Goal: Task Accomplishment & Management: Use online tool/utility

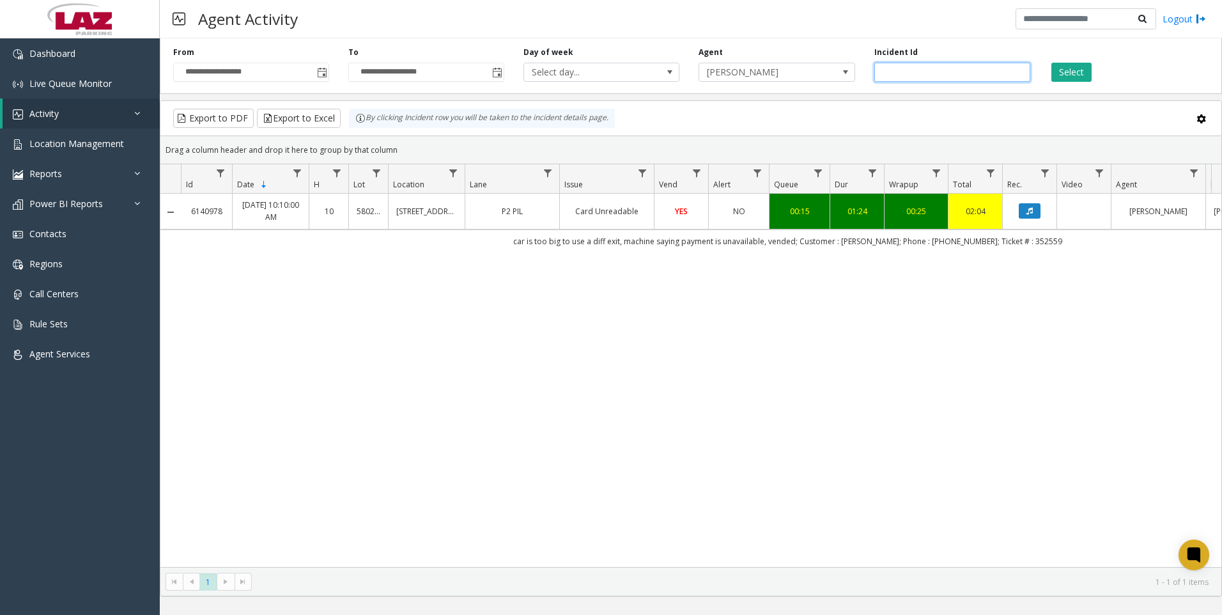
drag, startPoint x: 948, startPoint y: 73, endPoint x: 842, endPoint y: 91, distance: 107.7
click at [842, 91] on div "**********" at bounding box center [691, 63] width 1062 height 61
click at [823, 79] on span "[PERSON_NAME]" at bounding box center [761, 72] width 124 height 18
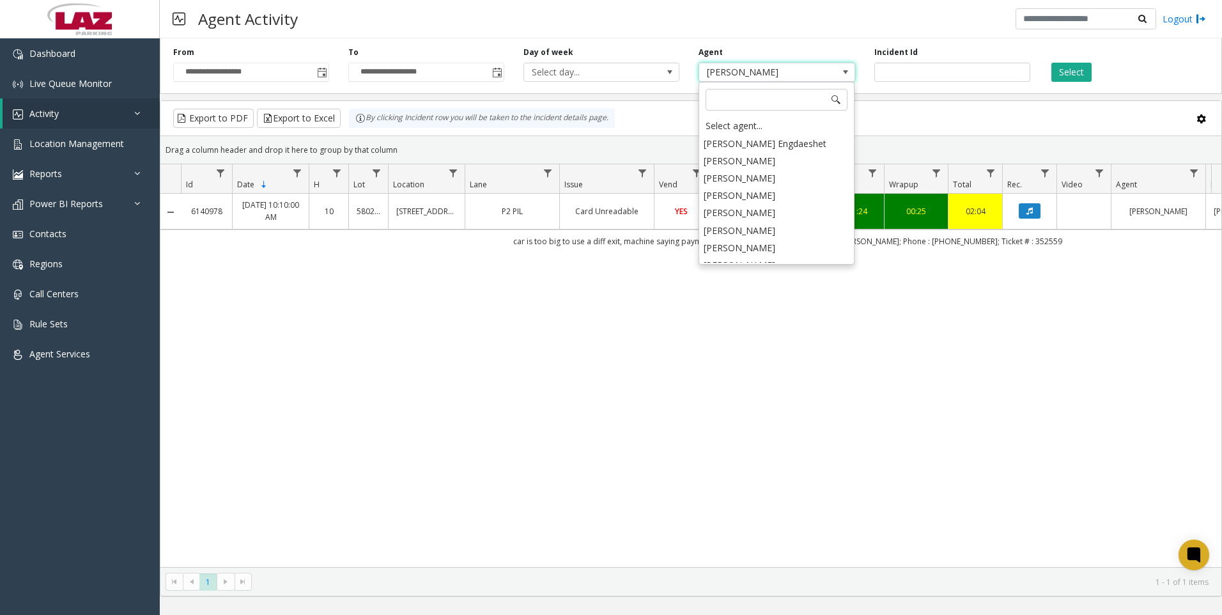
scroll to position [6493, 0]
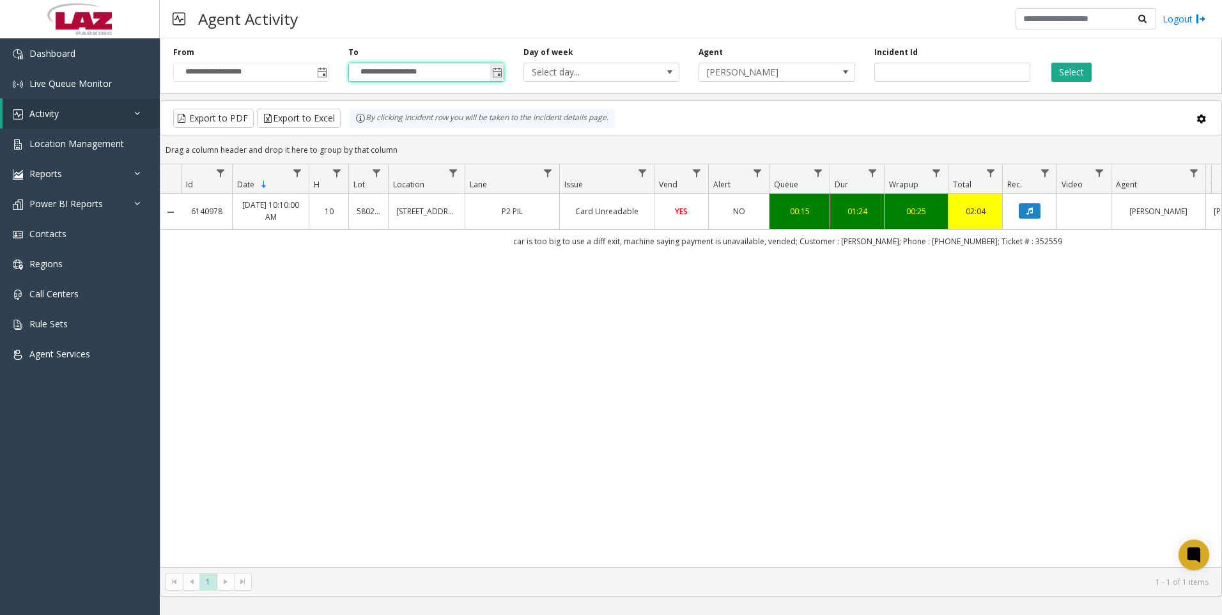
click at [459, 81] on input "**********" at bounding box center [426, 72] width 155 height 18
click at [493, 72] on span "Toggle popup" at bounding box center [497, 73] width 10 height 10
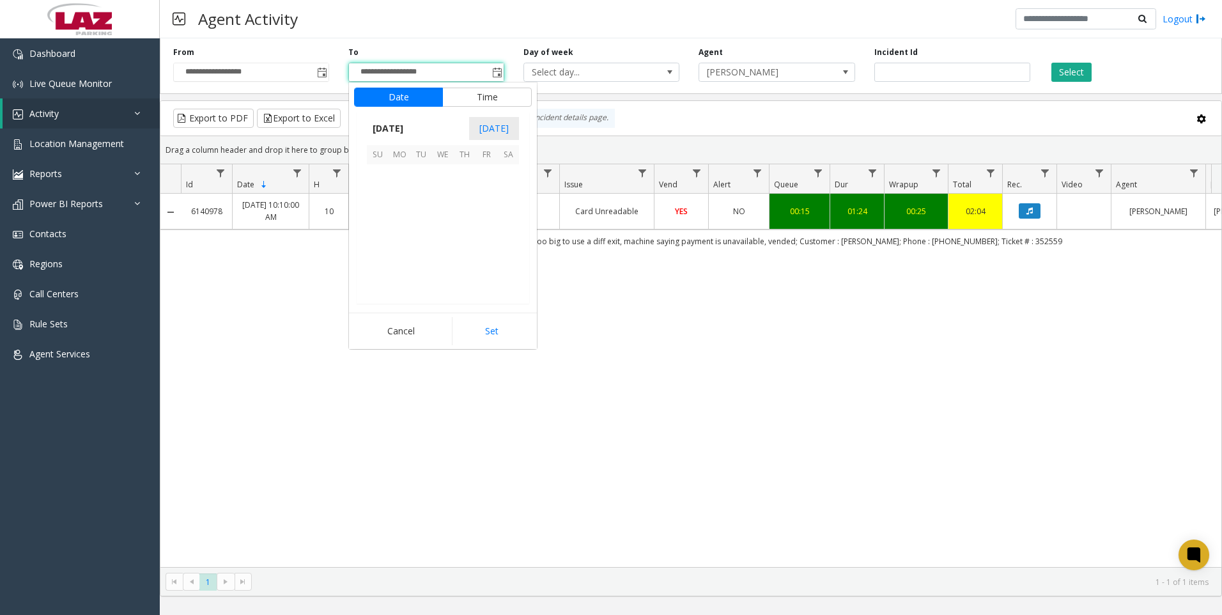
scroll to position [19, 0]
click at [490, 221] on span "19" at bounding box center [486, 219] width 22 height 22
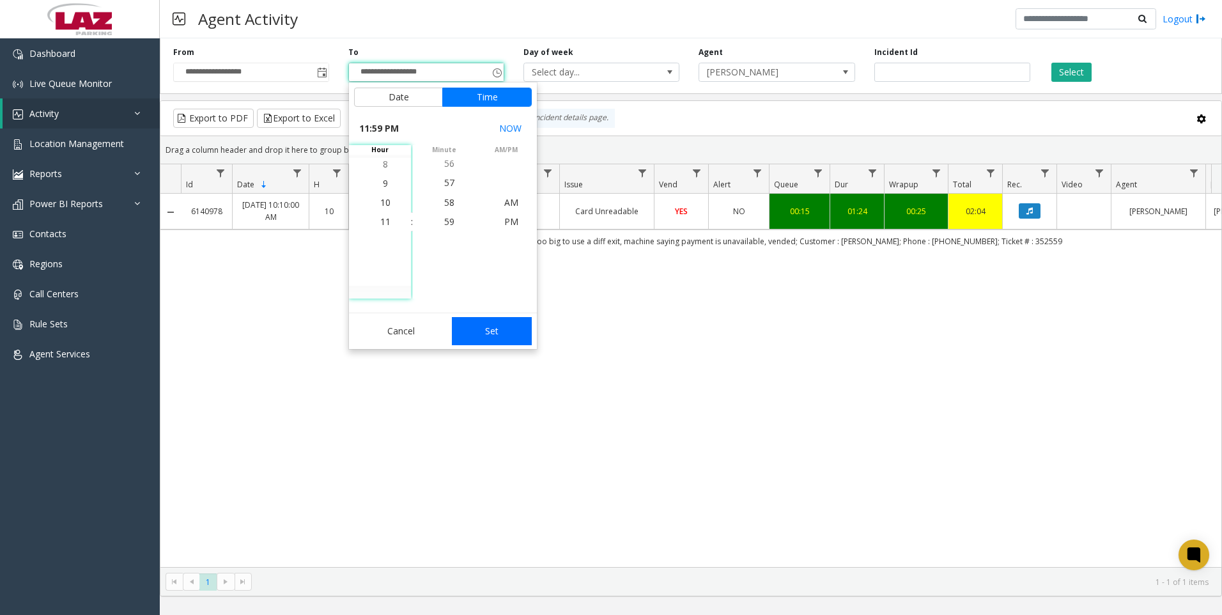
click at [496, 335] on button "Set" at bounding box center [492, 331] width 81 height 28
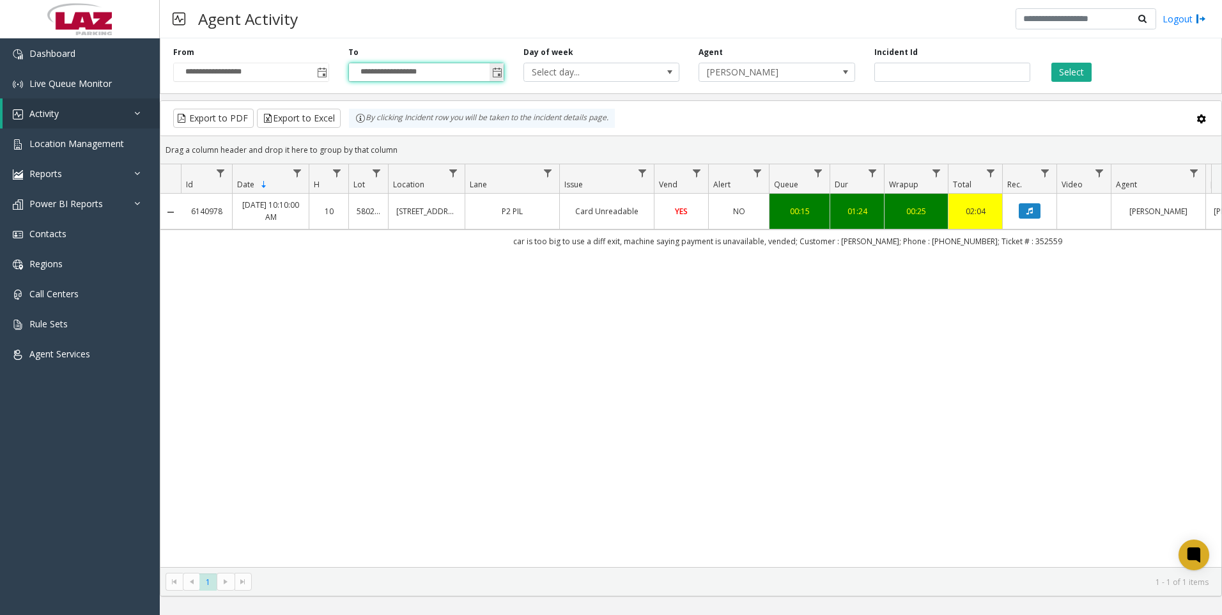
click at [491, 73] on span "Toggle popup" at bounding box center [496, 72] width 14 height 20
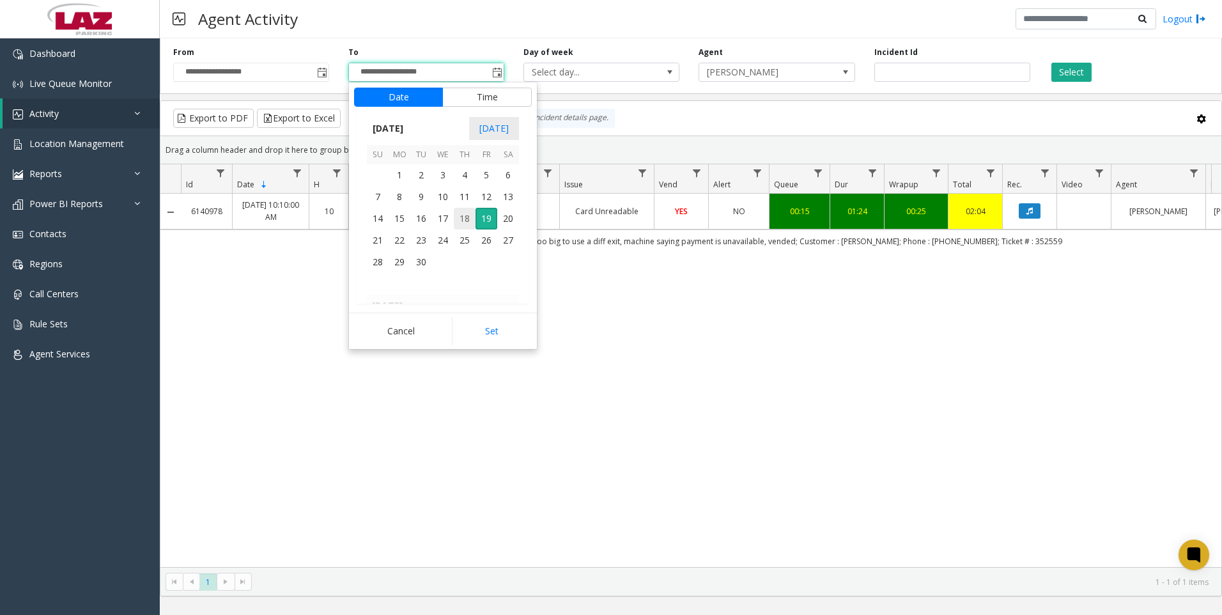
click at [460, 219] on span "18" at bounding box center [465, 219] width 22 height 22
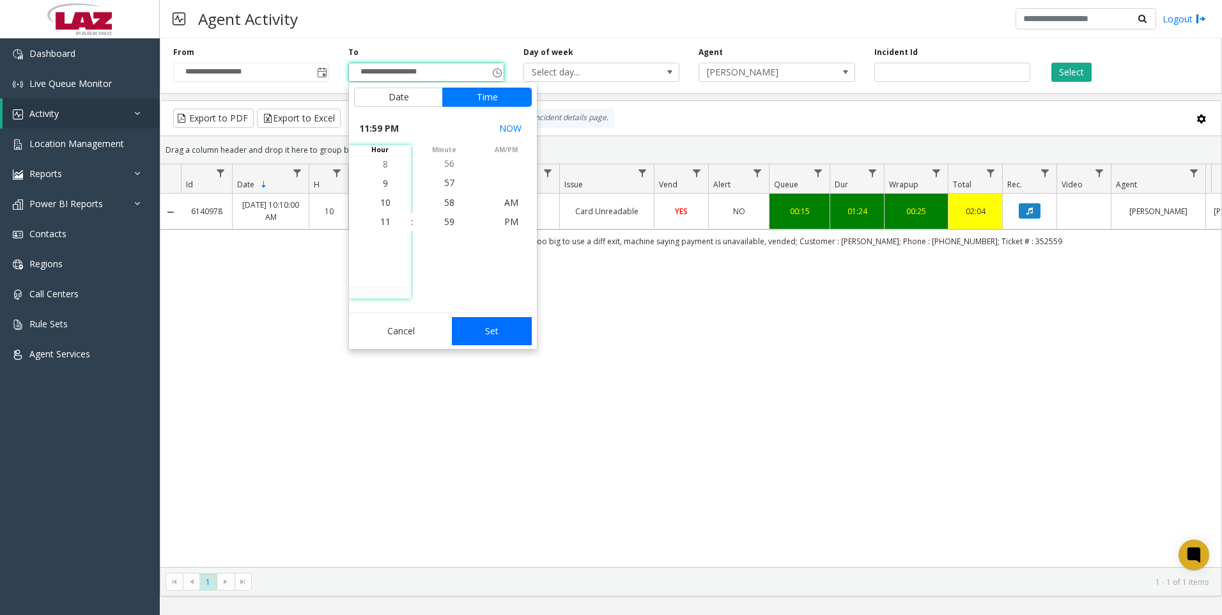
click at [502, 331] on button "Set" at bounding box center [492, 331] width 81 height 28
type input "**********"
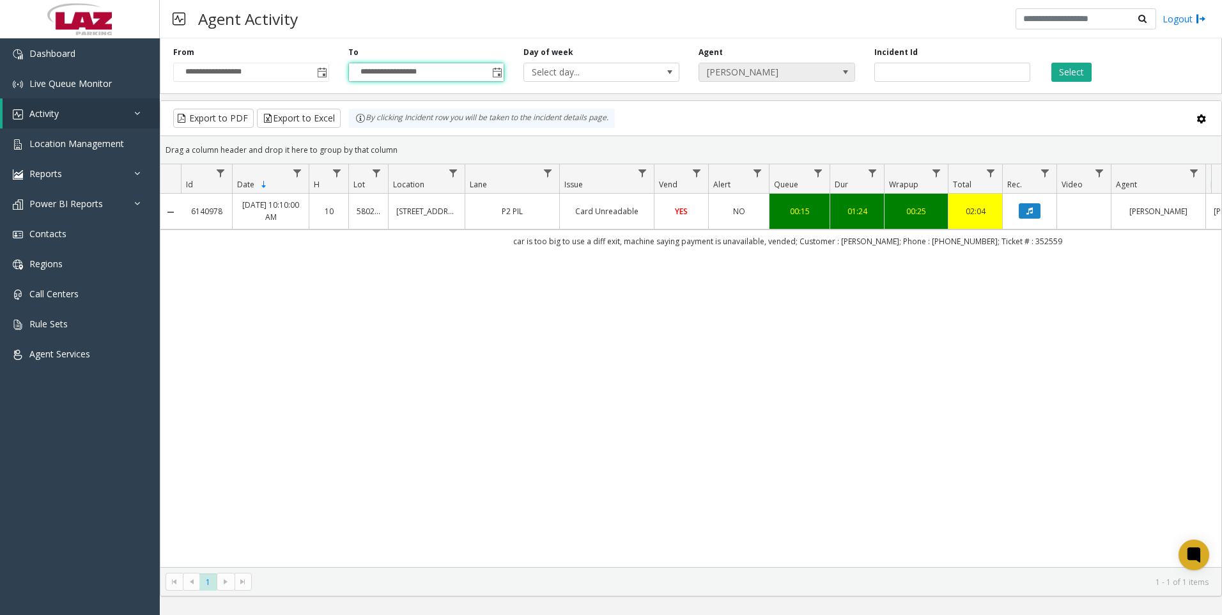
click at [814, 70] on span "[PERSON_NAME]" at bounding box center [761, 72] width 124 height 18
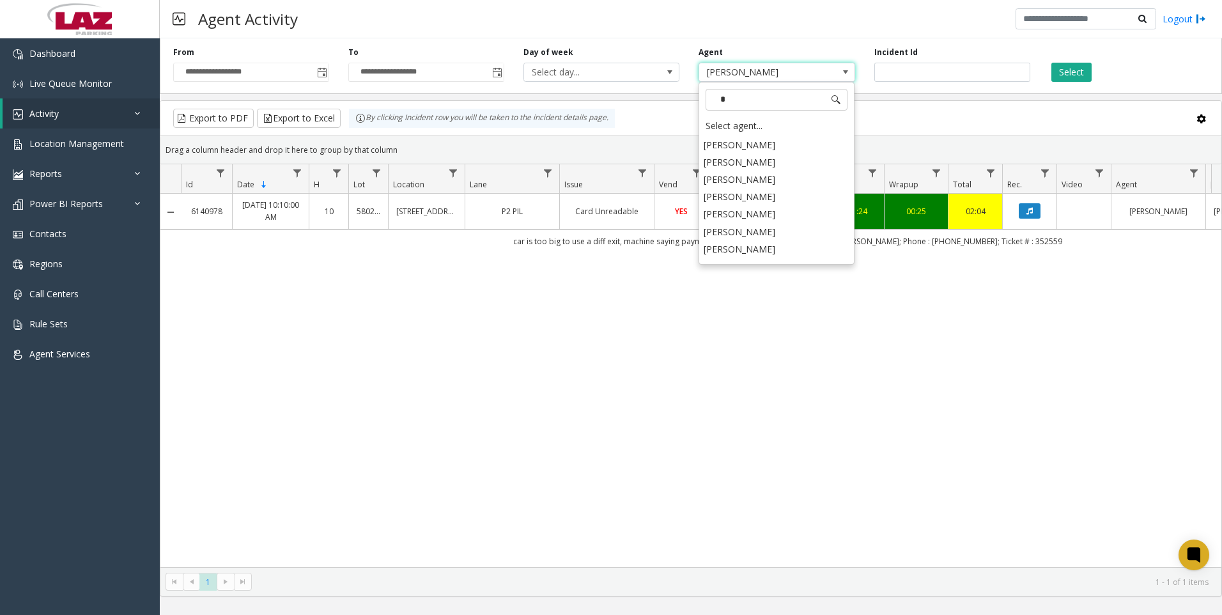
scroll to position [0, 0]
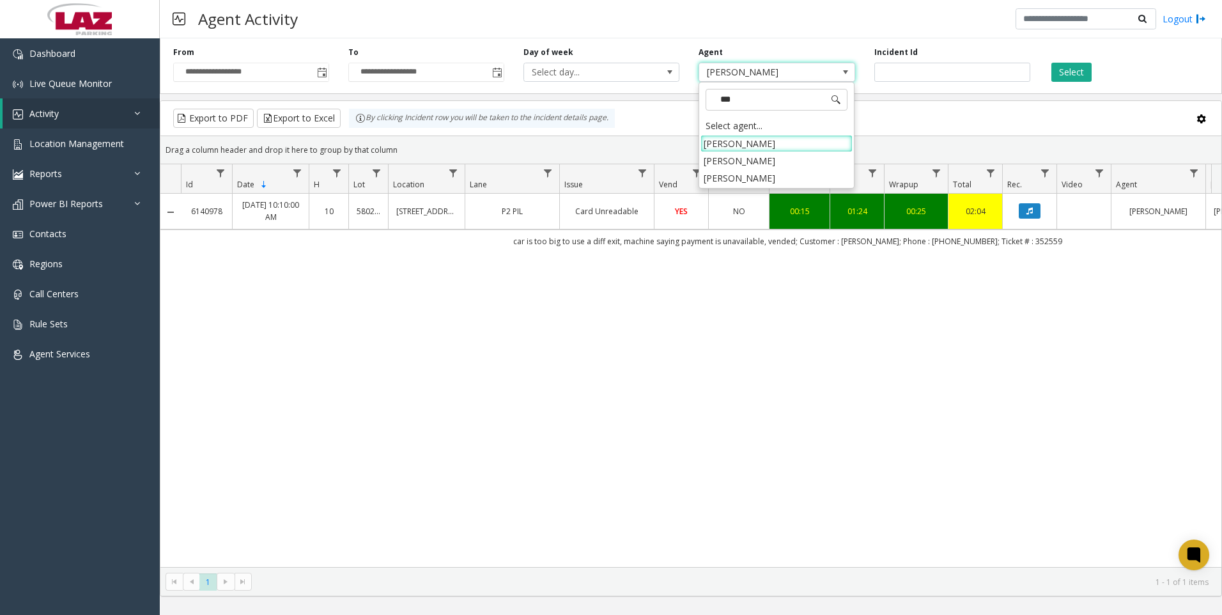
type input "****"
click at [762, 142] on li "[PERSON_NAME]" at bounding box center [776, 143] width 152 height 17
click at [1068, 75] on button "Select" at bounding box center [1071, 72] width 40 height 19
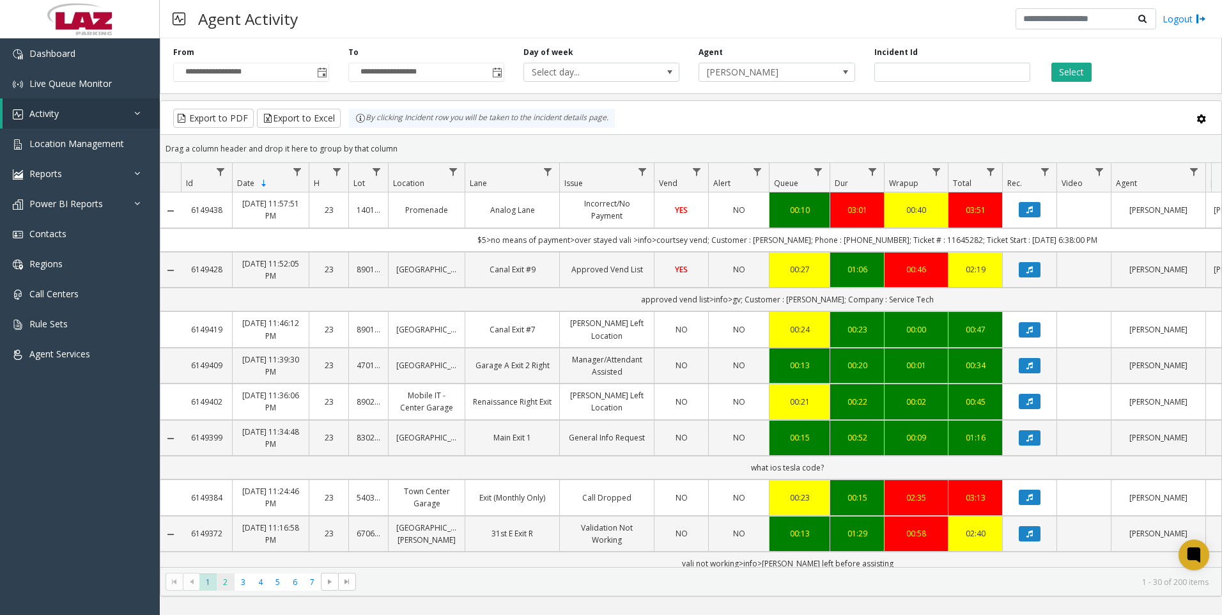
click at [232, 581] on span "2" at bounding box center [225, 581] width 17 height 17
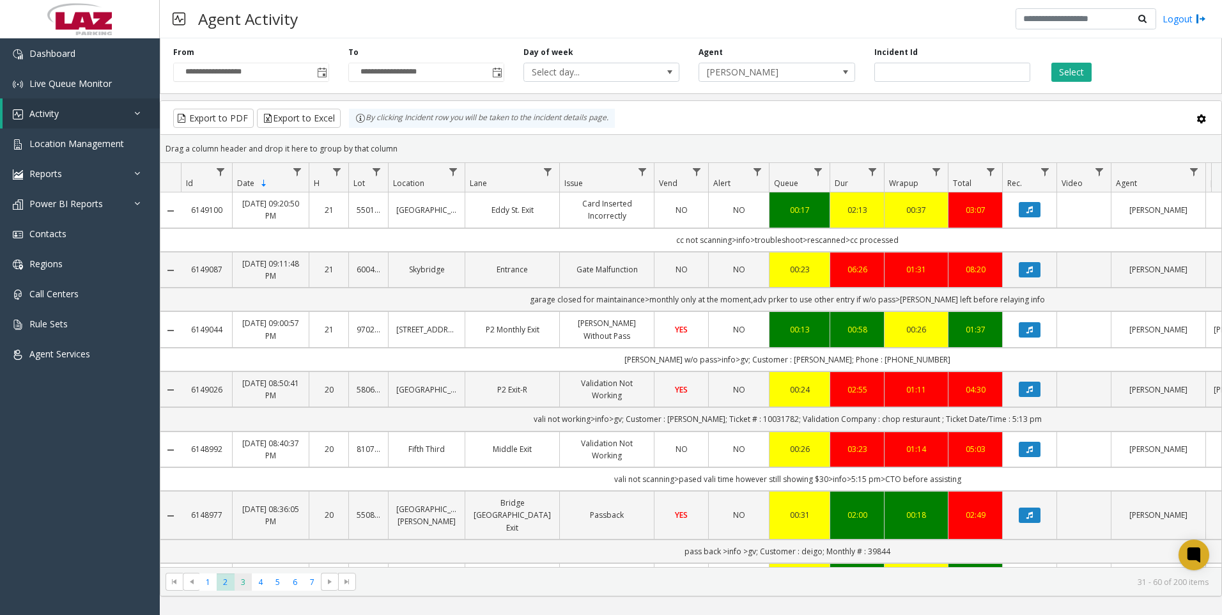
click at [249, 577] on span "3" at bounding box center [243, 581] width 17 height 17
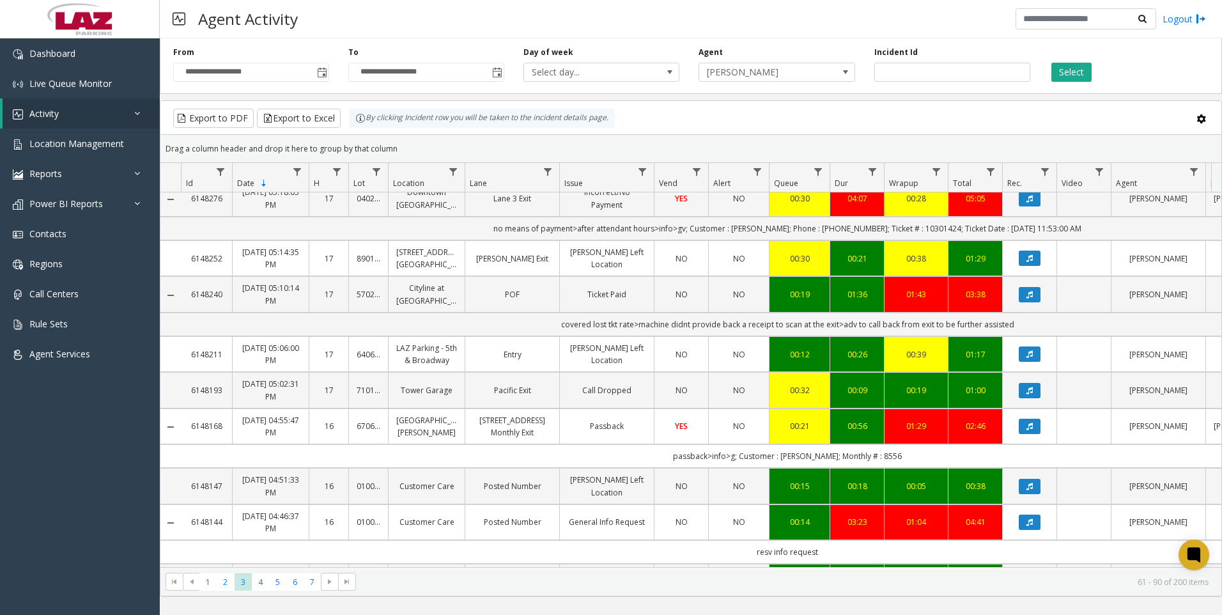
scroll to position [703, 0]
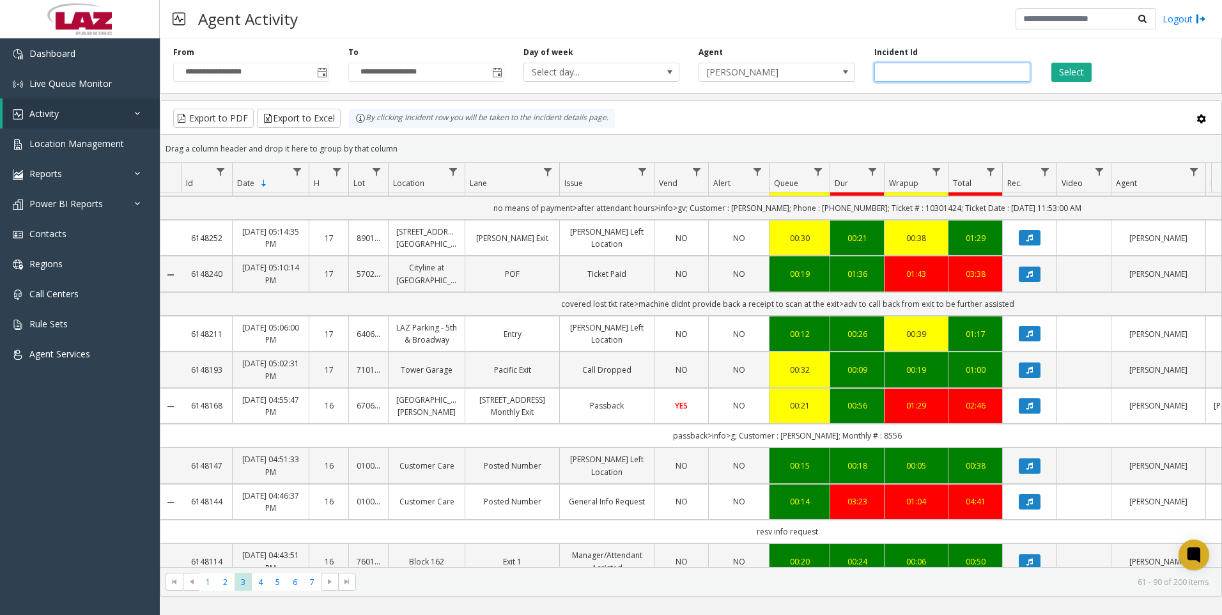
click at [882, 66] on input "number" at bounding box center [952, 72] width 156 height 19
paste input "*******"
click at [1082, 68] on button "Select" at bounding box center [1071, 72] width 40 height 19
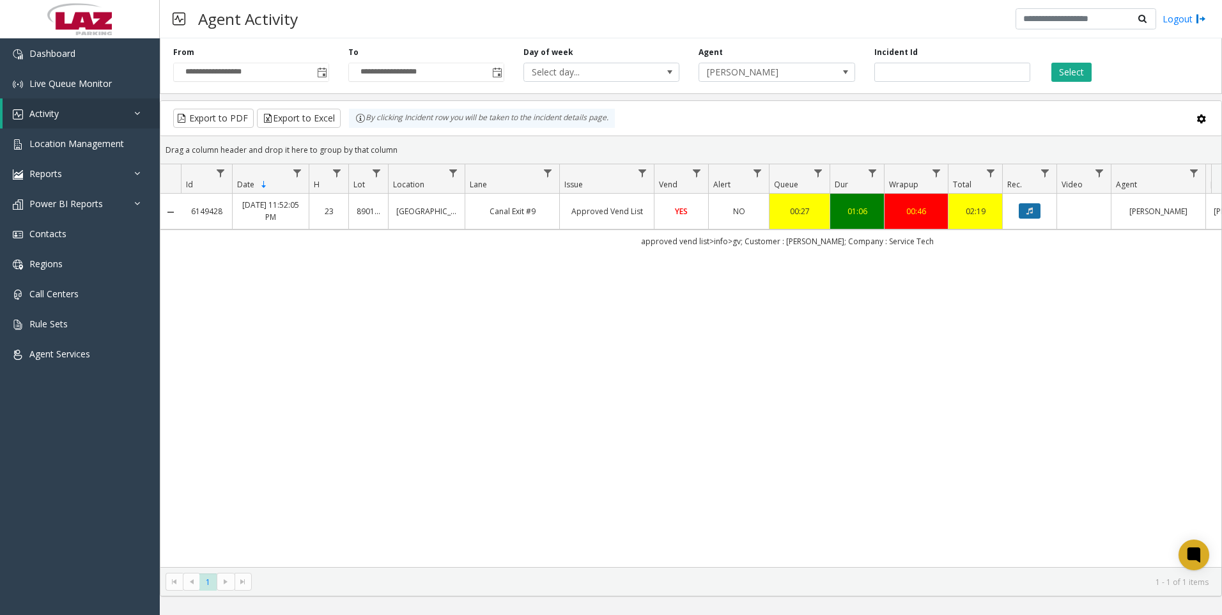
click at [1034, 209] on button "Data table" at bounding box center [1030, 210] width 22 height 15
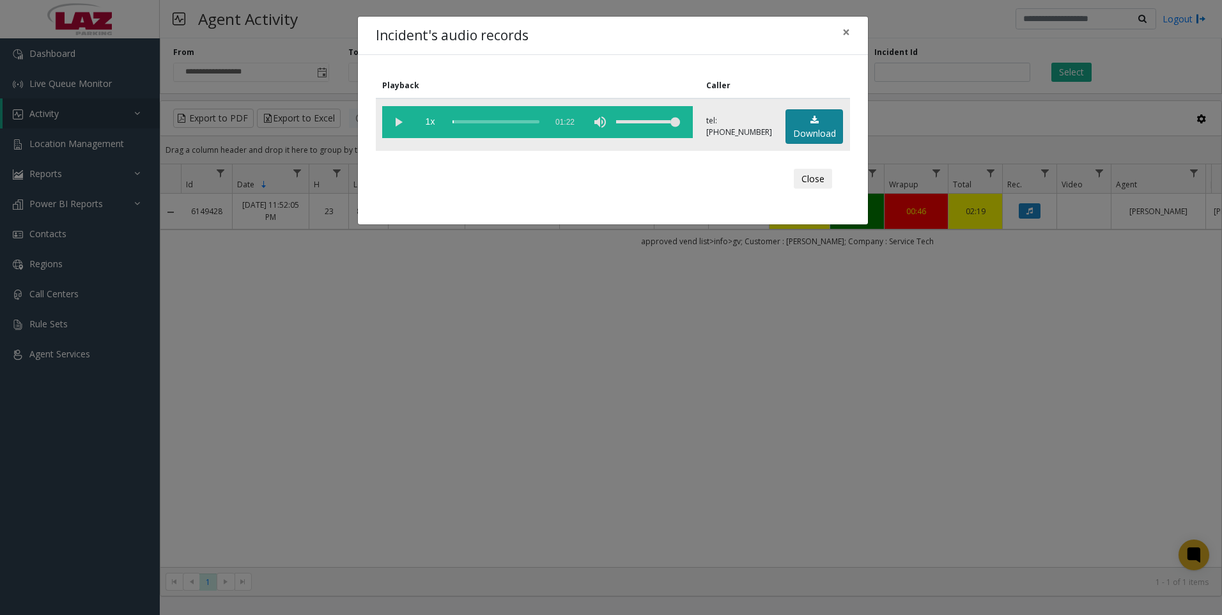
click at [796, 135] on link "Download" at bounding box center [814, 126] width 58 height 35
click at [401, 165] on div "Close" at bounding box center [613, 179] width 456 height 38
click at [380, 351] on div "Incident's audio records × Playback Caller 1x 01:22 tel:[PHONE_NUMBER] Download…" at bounding box center [611, 307] width 1222 height 615
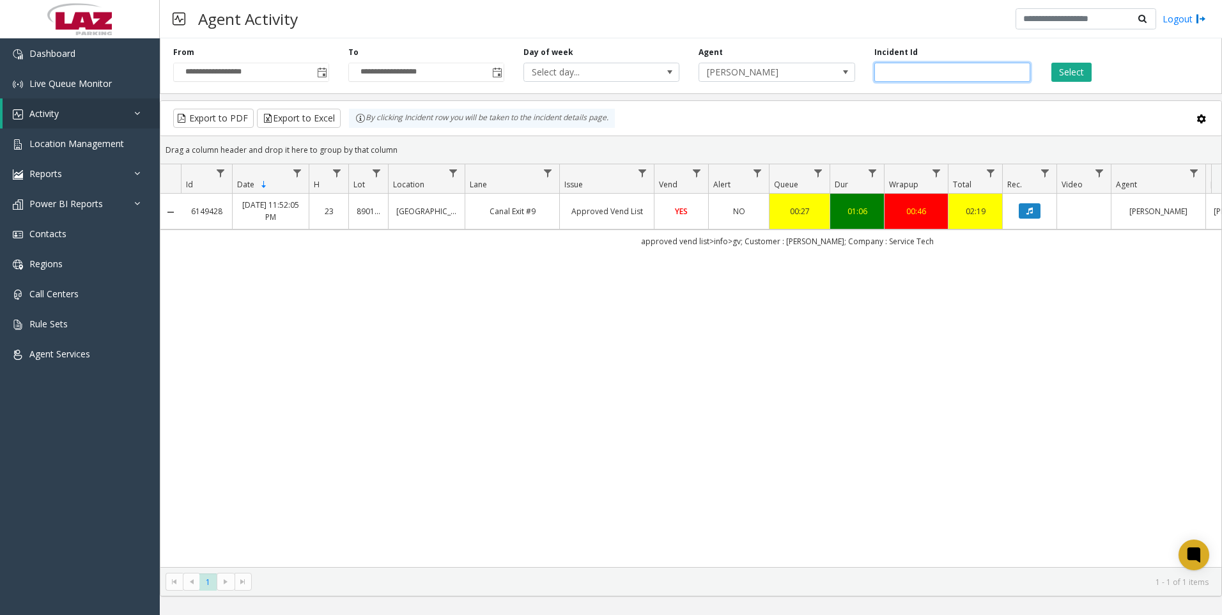
click at [919, 77] on input "*******" at bounding box center [952, 72] width 156 height 19
paste input "number"
click at [1066, 73] on button "Select" at bounding box center [1071, 72] width 40 height 19
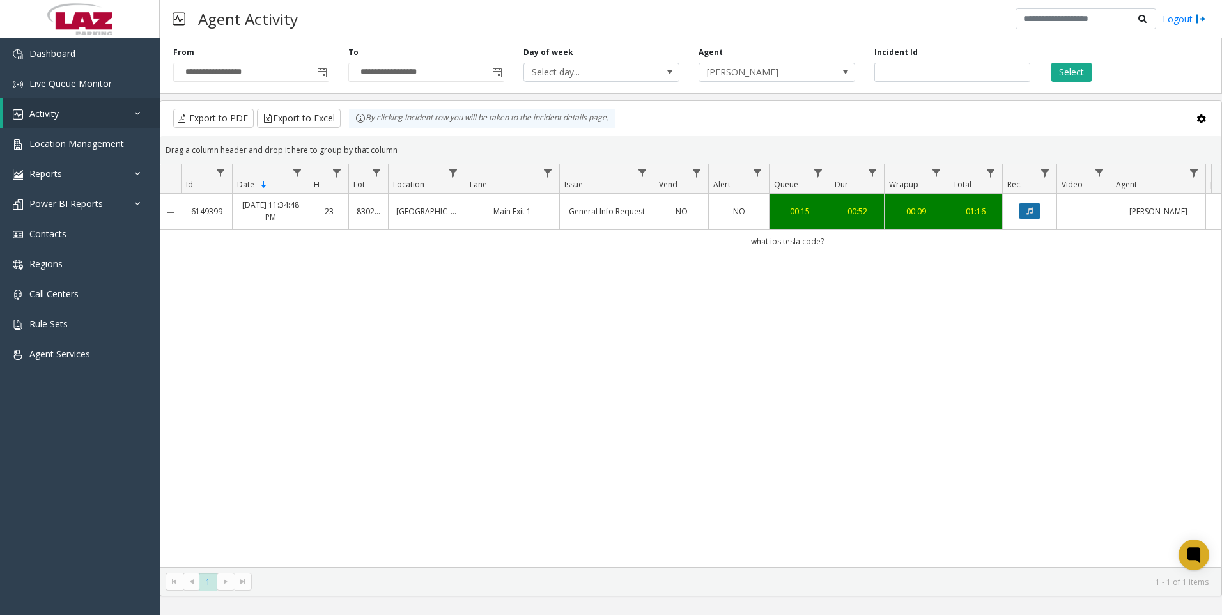
click at [1026, 211] on icon "Data table" at bounding box center [1029, 211] width 6 height 8
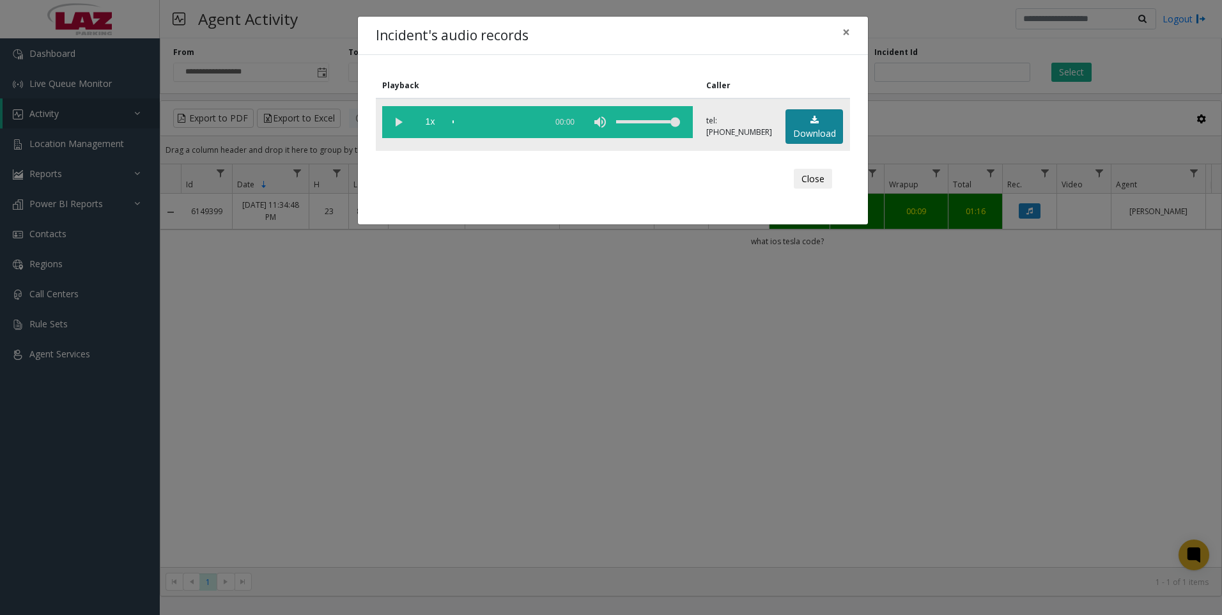
click at [808, 128] on link "Download" at bounding box center [814, 126] width 58 height 35
click at [426, 473] on div "Incident's audio records × Playback Caller 1x 00:59 tel:[PHONE_NUMBER] Download…" at bounding box center [611, 307] width 1222 height 615
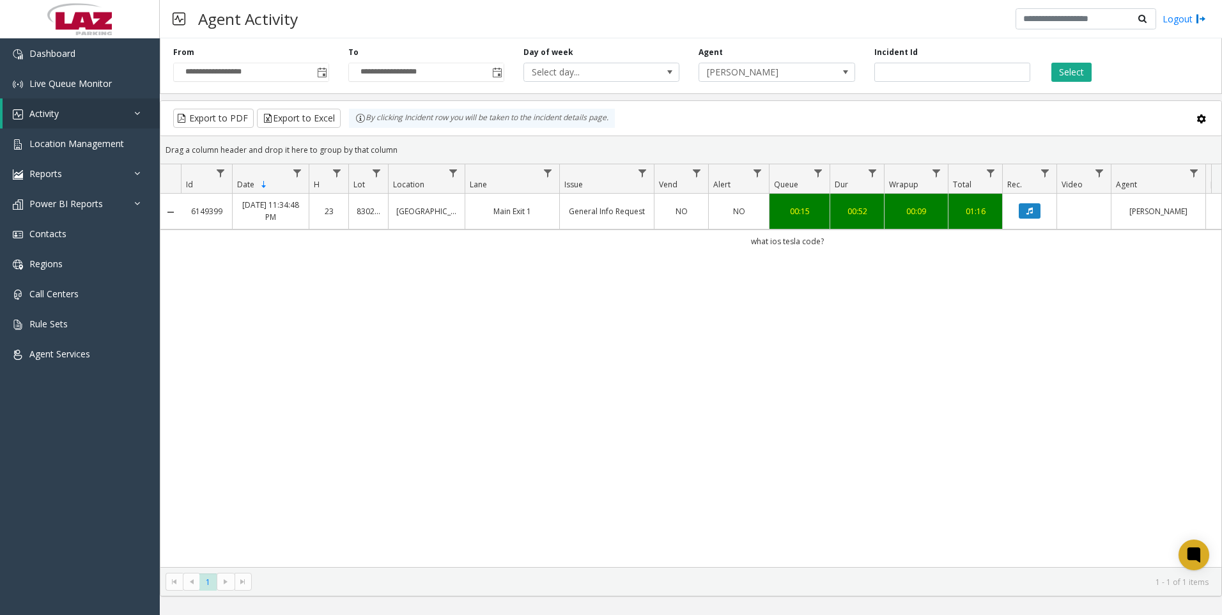
click at [455, 489] on div "6149399 [DATE] 11:34:48 PM 23 [GEOGRAPHIC_DATA] Exit 1 General Info Request NO …" at bounding box center [690, 380] width 1061 height 373
click at [922, 75] on input "*******" at bounding box center [952, 72] width 156 height 19
paste input "number"
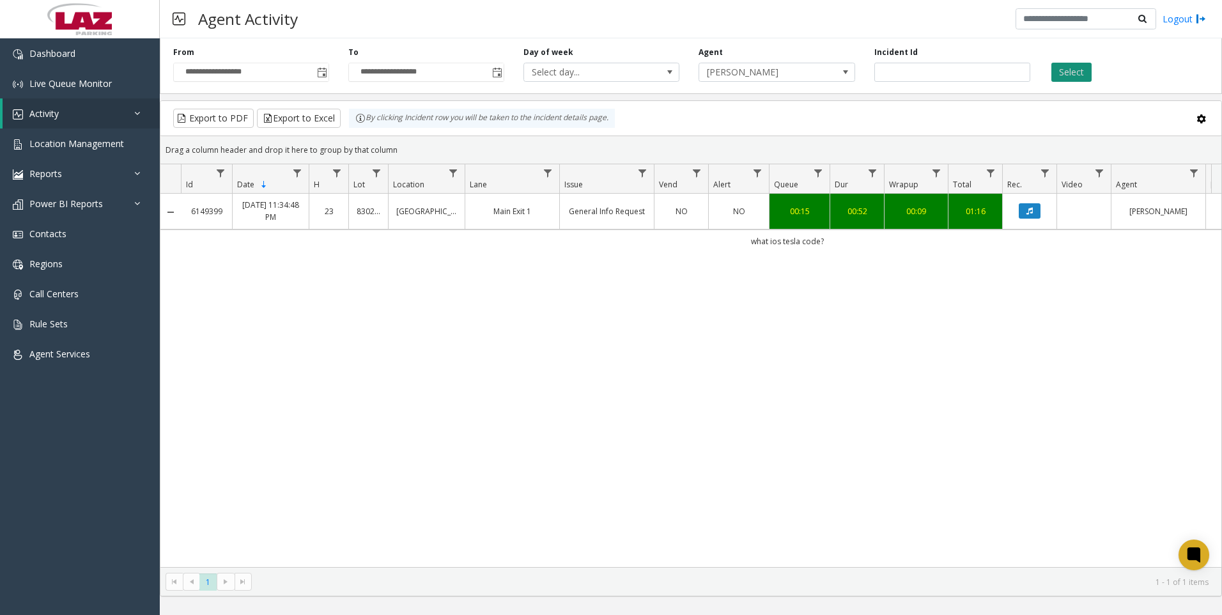
click at [1072, 73] on button "Select" at bounding box center [1071, 72] width 40 height 19
click at [1027, 215] on button "Data table" at bounding box center [1030, 210] width 22 height 15
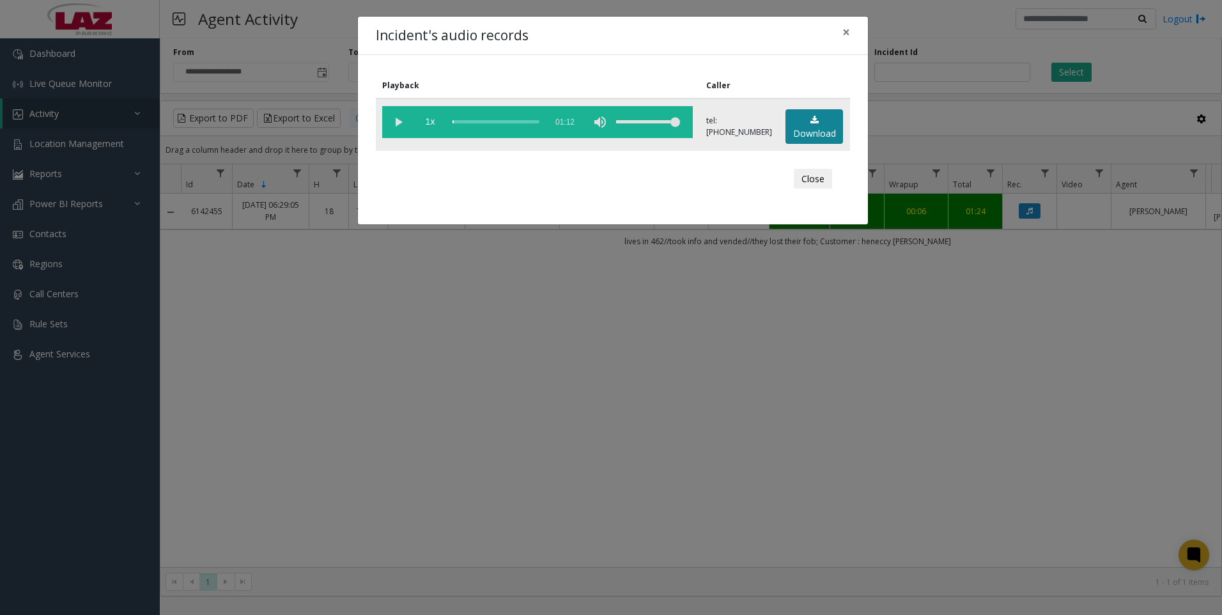
click at [804, 132] on link "Download" at bounding box center [814, 126] width 58 height 35
click at [678, 418] on div "Incident's audio records × Playback Caller 1x 01:12 tel:[PHONE_NUMBER] Download…" at bounding box center [611, 307] width 1222 height 615
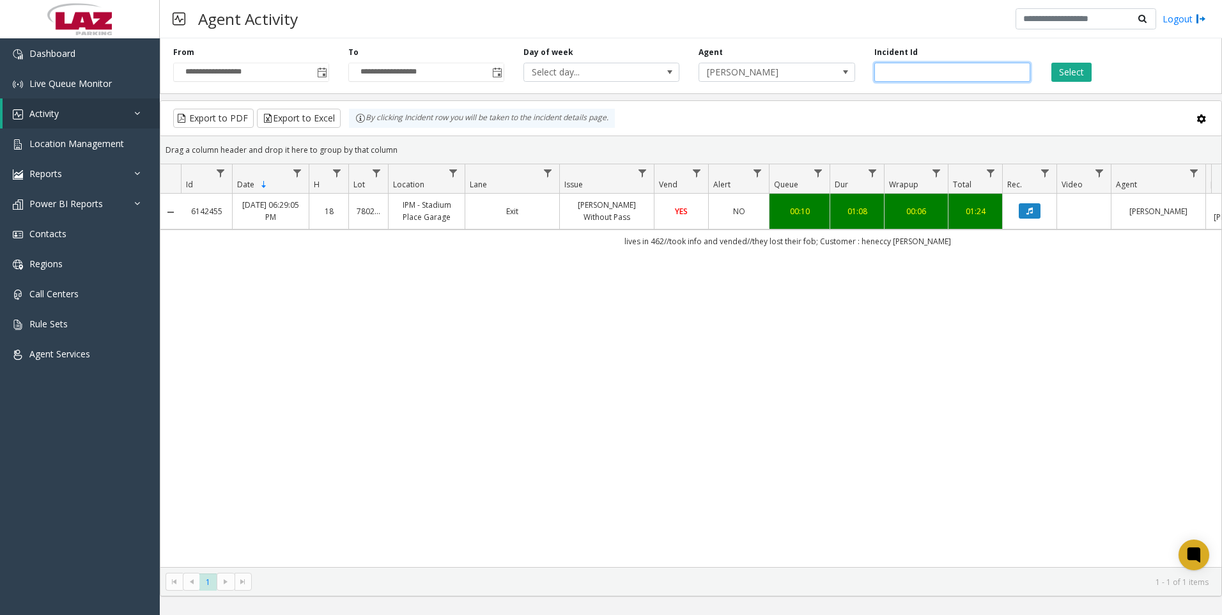
click at [932, 67] on input "*******" at bounding box center [952, 72] width 156 height 19
paste input "number"
type input "*******"
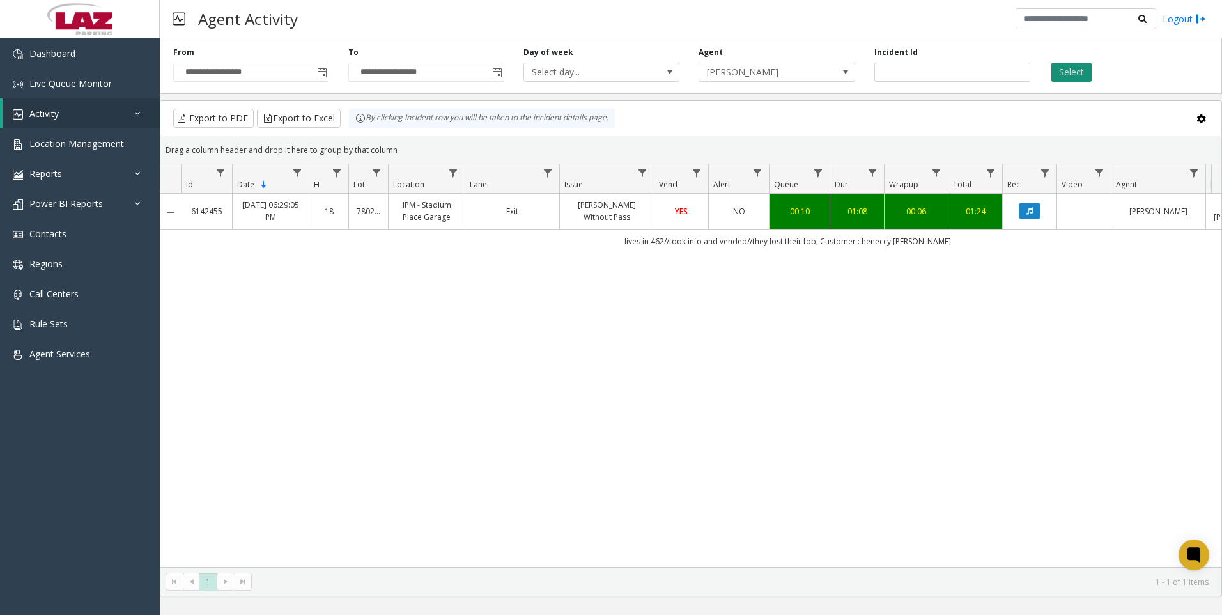
click at [1074, 75] on button "Select" at bounding box center [1071, 72] width 40 height 19
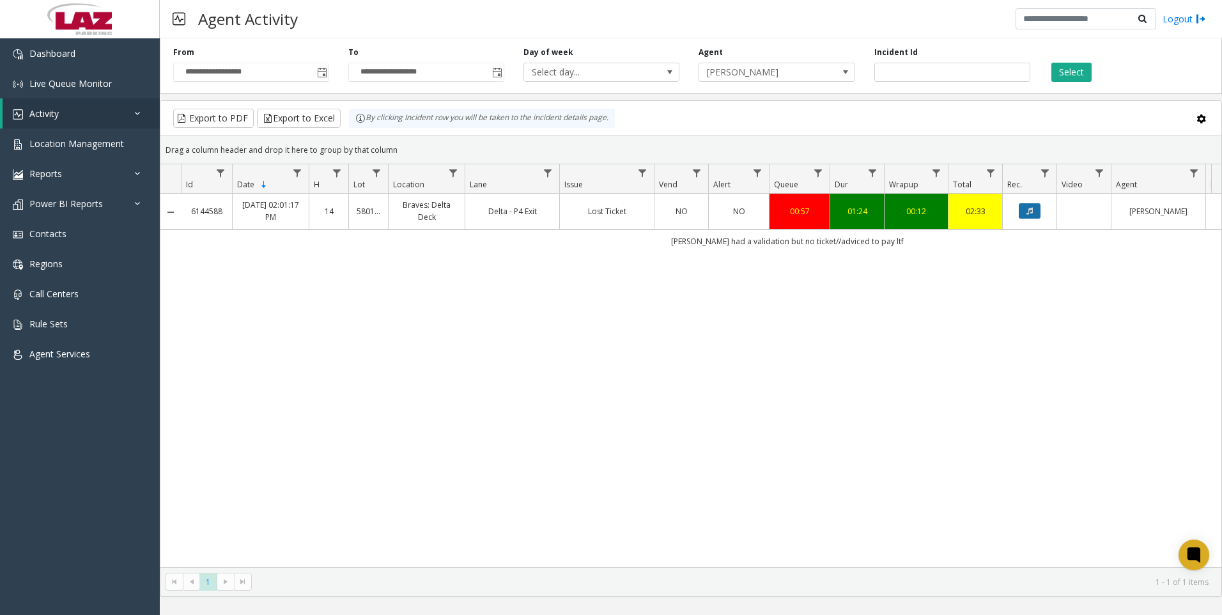
click at [1021, 206] on button "Data table" at bounding box center [1030, 210] width 22 height 15
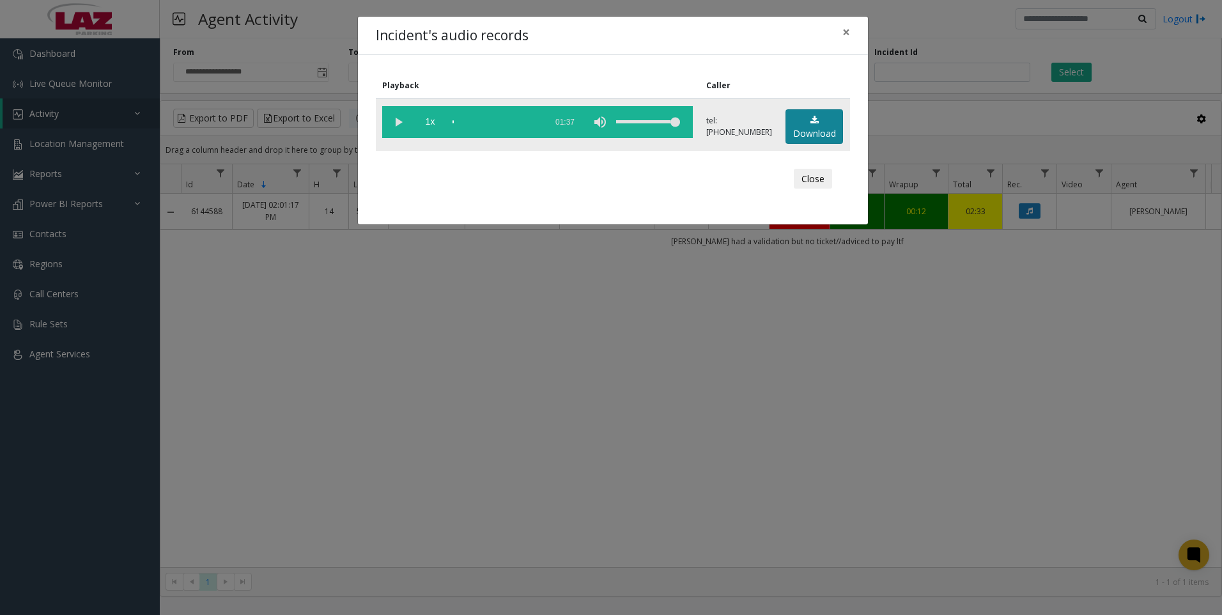
click at [808, 133] on link "Download" at bounding box center [814, 126] width 58 height 35
click at [357, 468] on div "Incident's audio records × Playback Caller 1x 01:37 tel:[PHONE_NUMBER] Download…" at bounding box center [611, 307] width 1222 height 615
